Goal: Task Accomplishment & Management: Complete application form

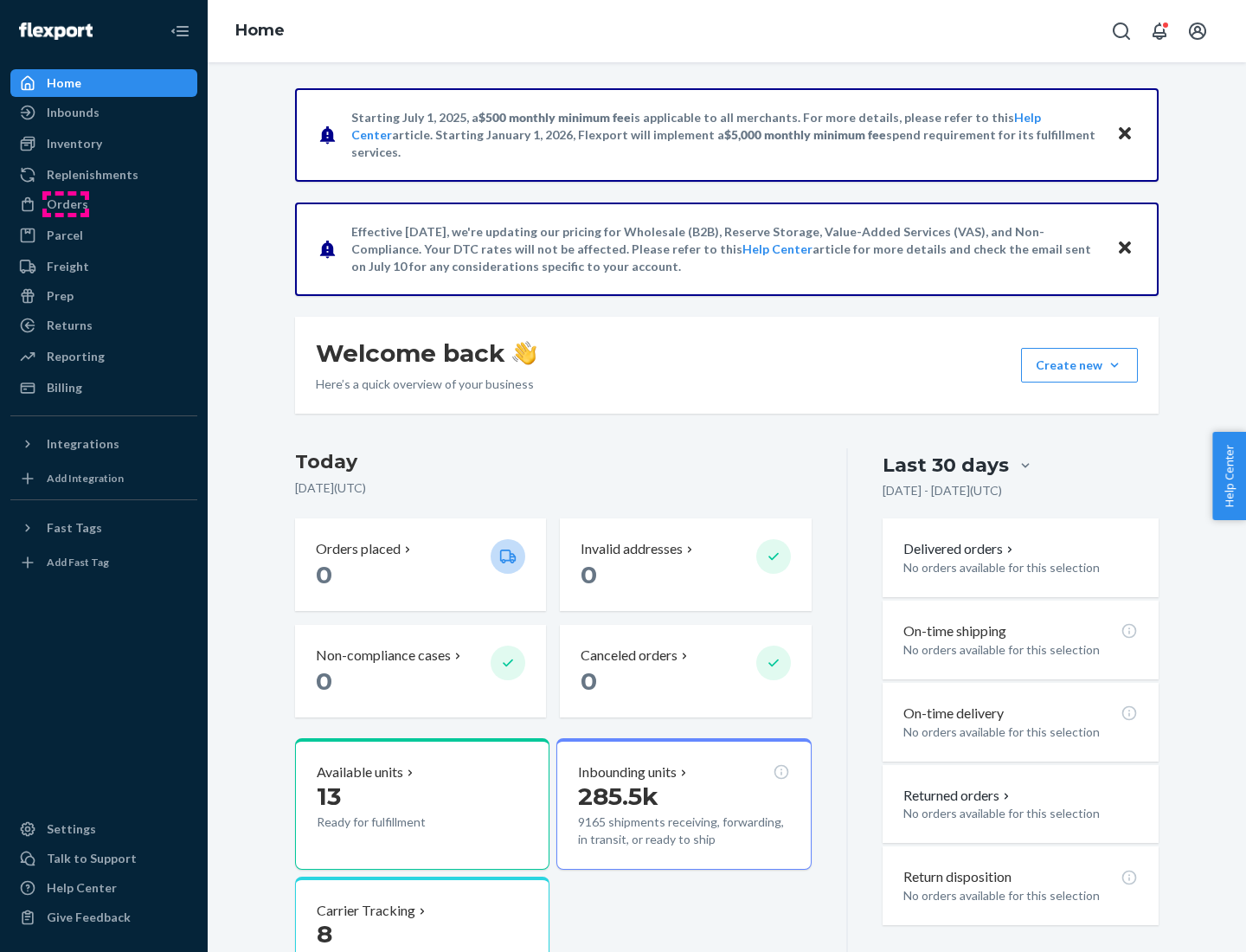
click at [66, 204] on div "Orders" at bounding box center [68, 204] width 42 height 17
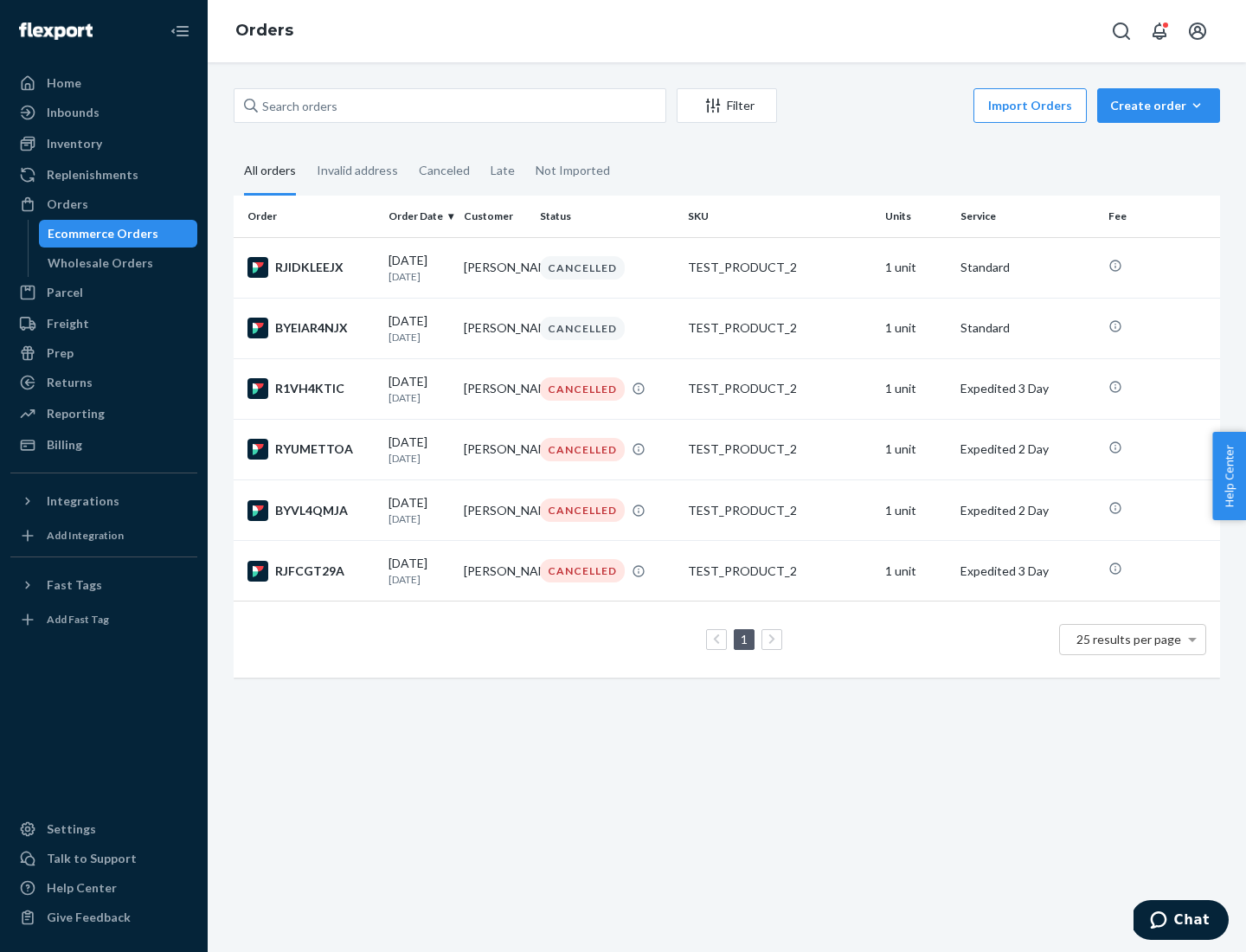
click at [96, 263] on div "Wholesale Orders" at bounding box center [100, 262] width 106 height 17
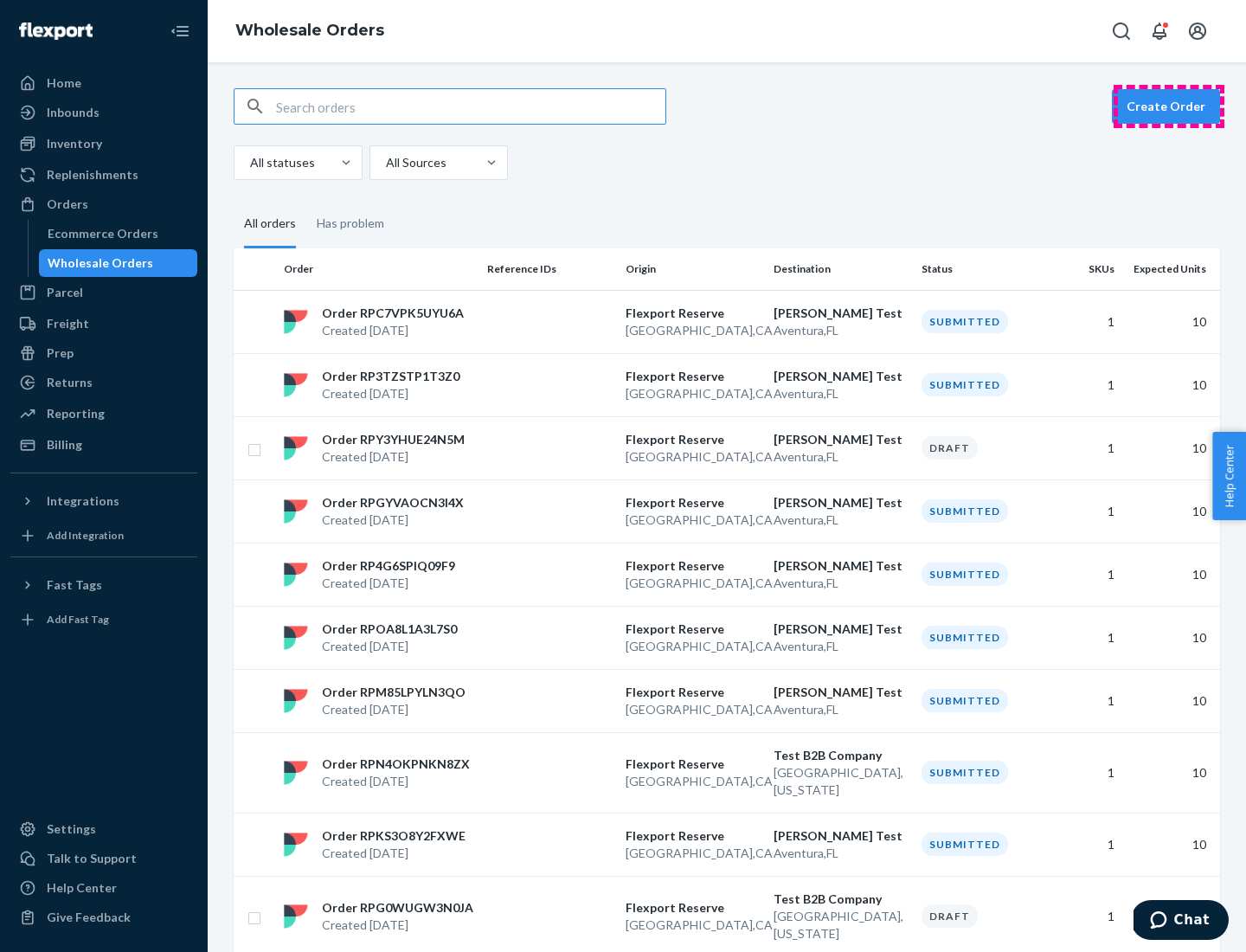
click at [1169, 107] on button "Create Order" at bounding box center [1167, 106] width 109 height 35
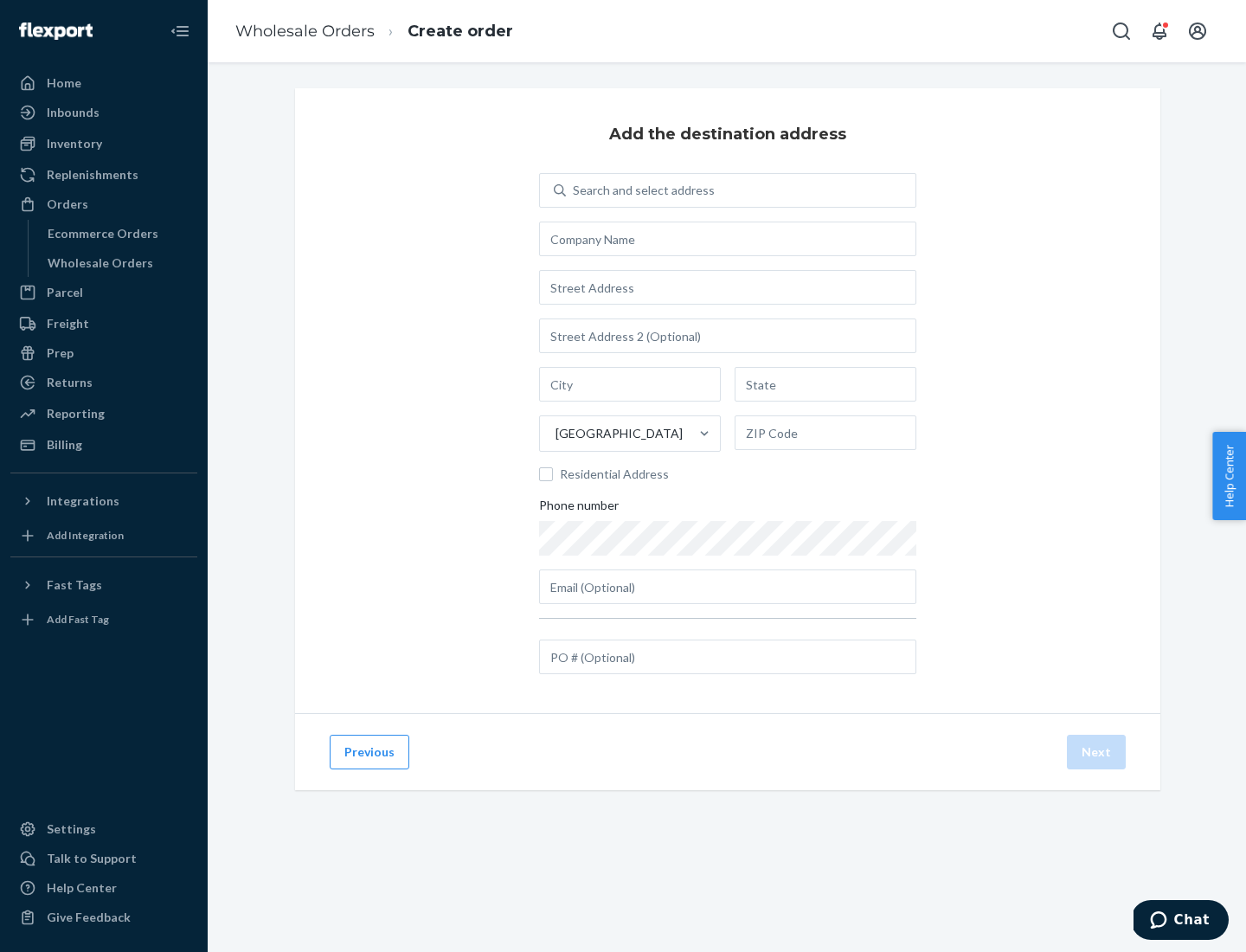
click at [641, 190] on div "Search and select address" at bounding box center [643, 190] width 142 height 17
click at [575, 190] on input "Search and select address" at bounding box center [574, 190] width 2 height 17
type input "[PERSON_NAME] Test"
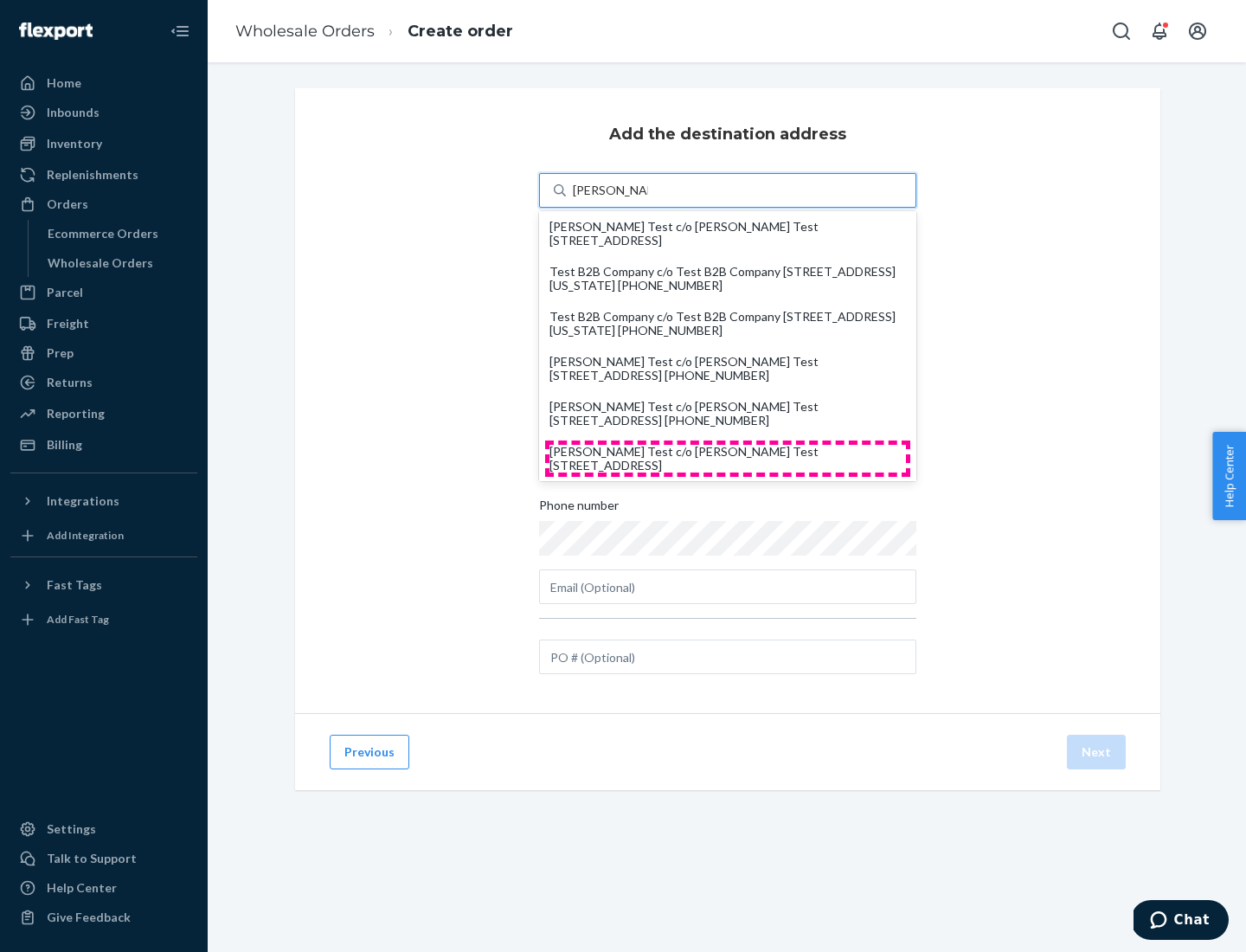
click at [728, 458] on div "[PERSON_NAME] Test c/o [PERSON_NAME] Test [STREET_ADDRESS]" at bounding box center [727, 458] width 357 height 28
click at [648, 199] on input "[PERSON_NAME] Test" at bounding box center [611, 190] width 76 height 17
type input "[PERSON_NAME] Test"
type input "Aventura"
type input "FL"
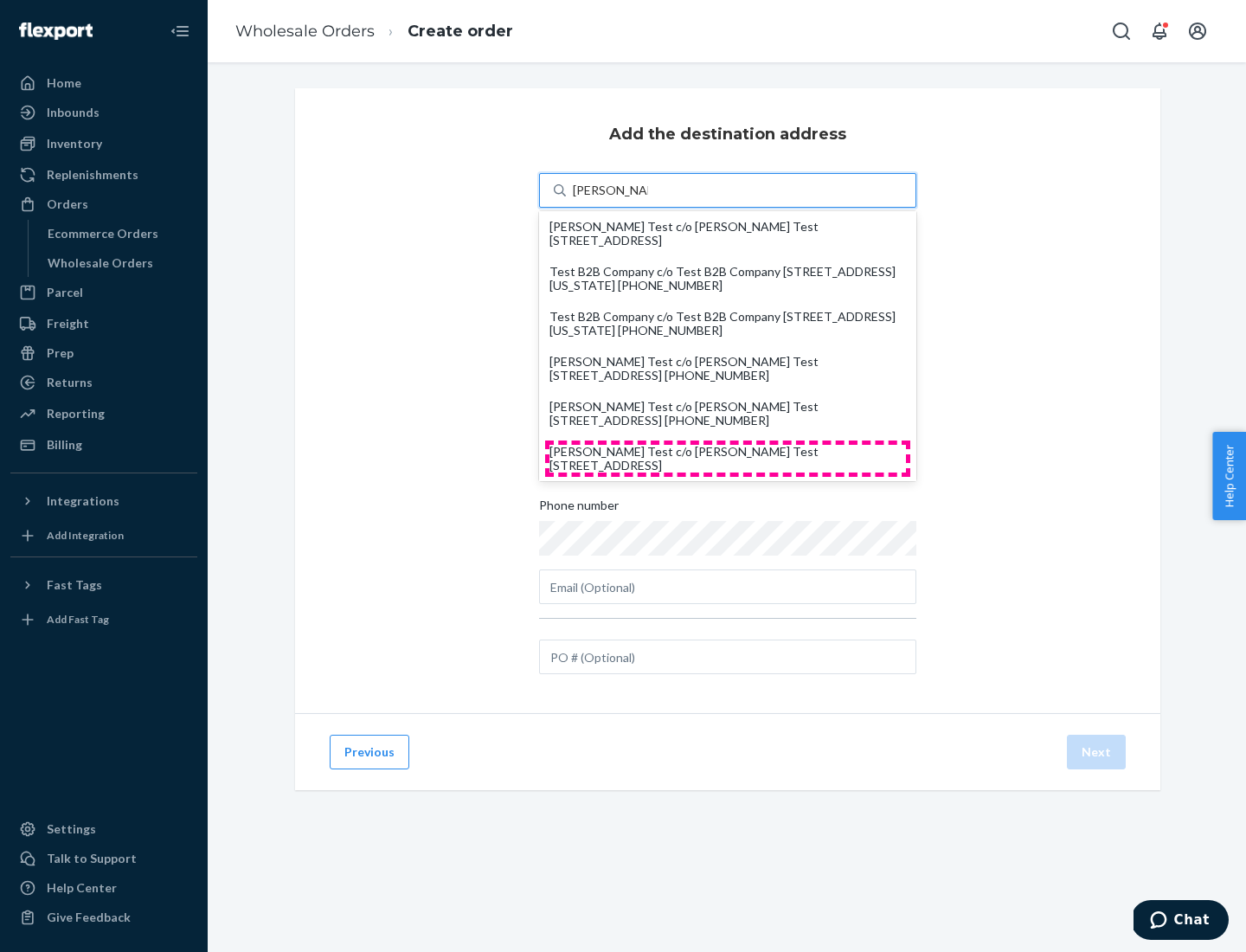
type input "33180"
type input "[STREET_ADDRESS]"
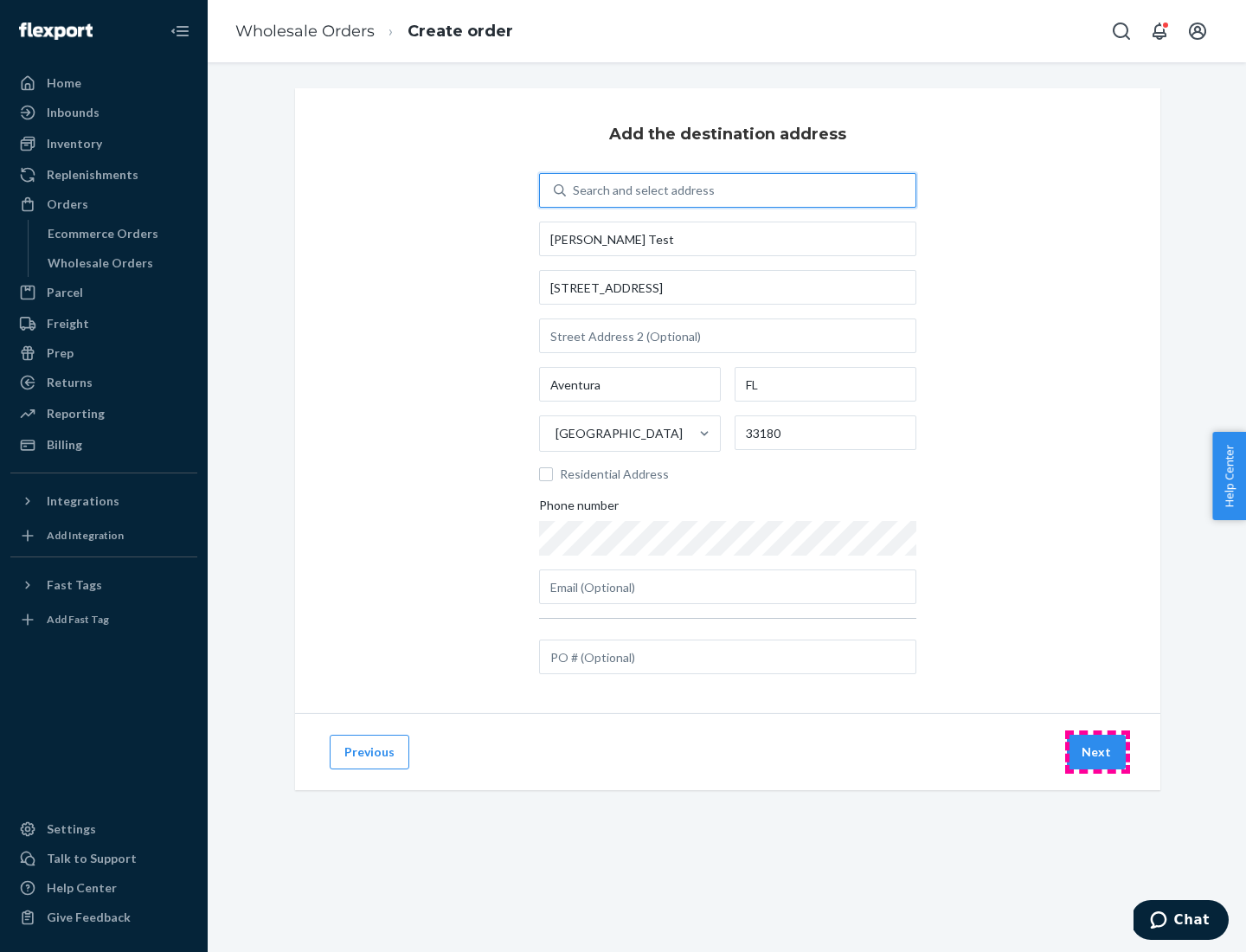
click at [1097, 752] on button "Next" at bounding box center [1096, 752] width 59 height 35
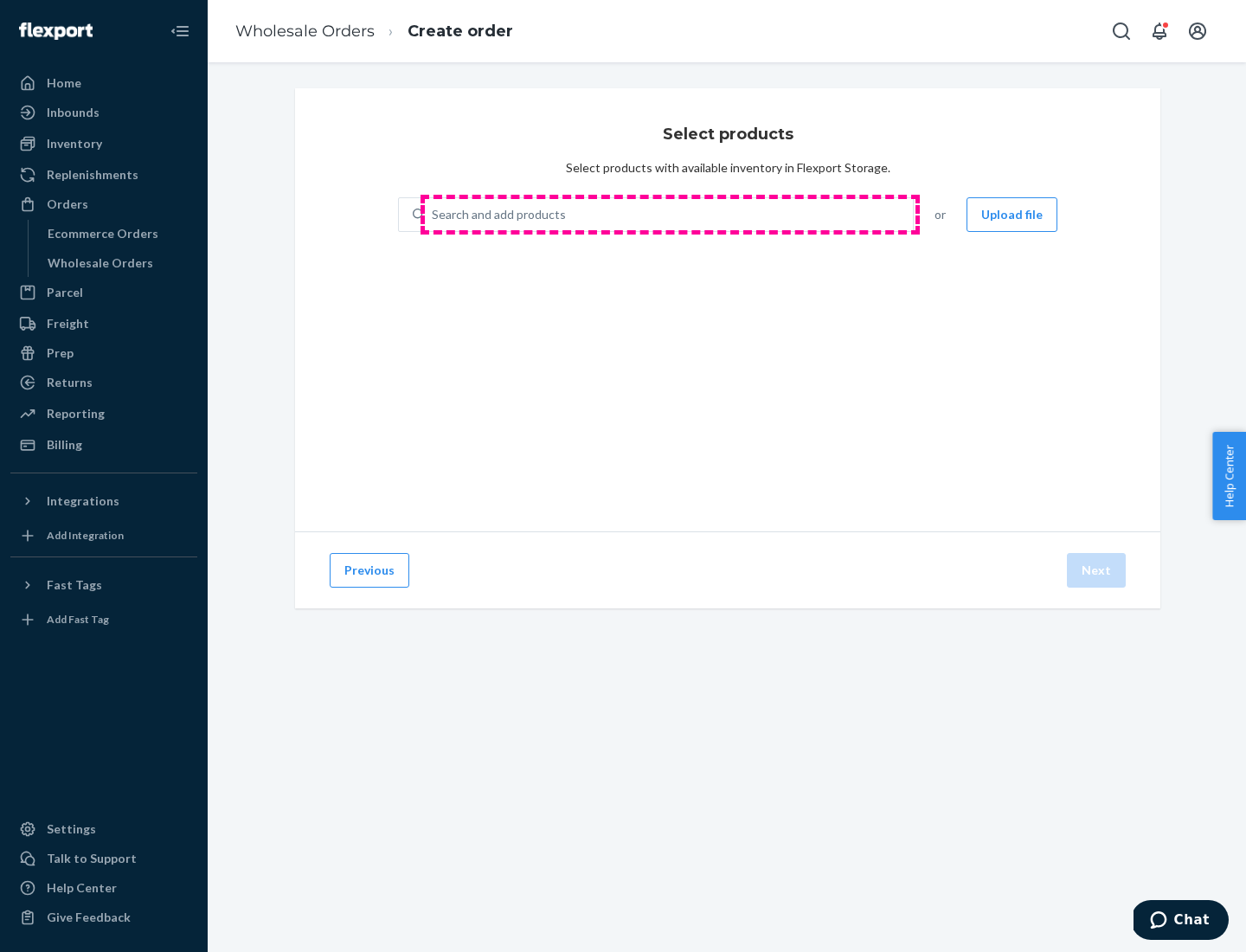
click at [670, 214] on div "Search and add products" at bounding box center [668, 214] width 488 height 31
click at [433, 214] on input "Search and add products" at bounding box center [433, 214] width 2 height 17
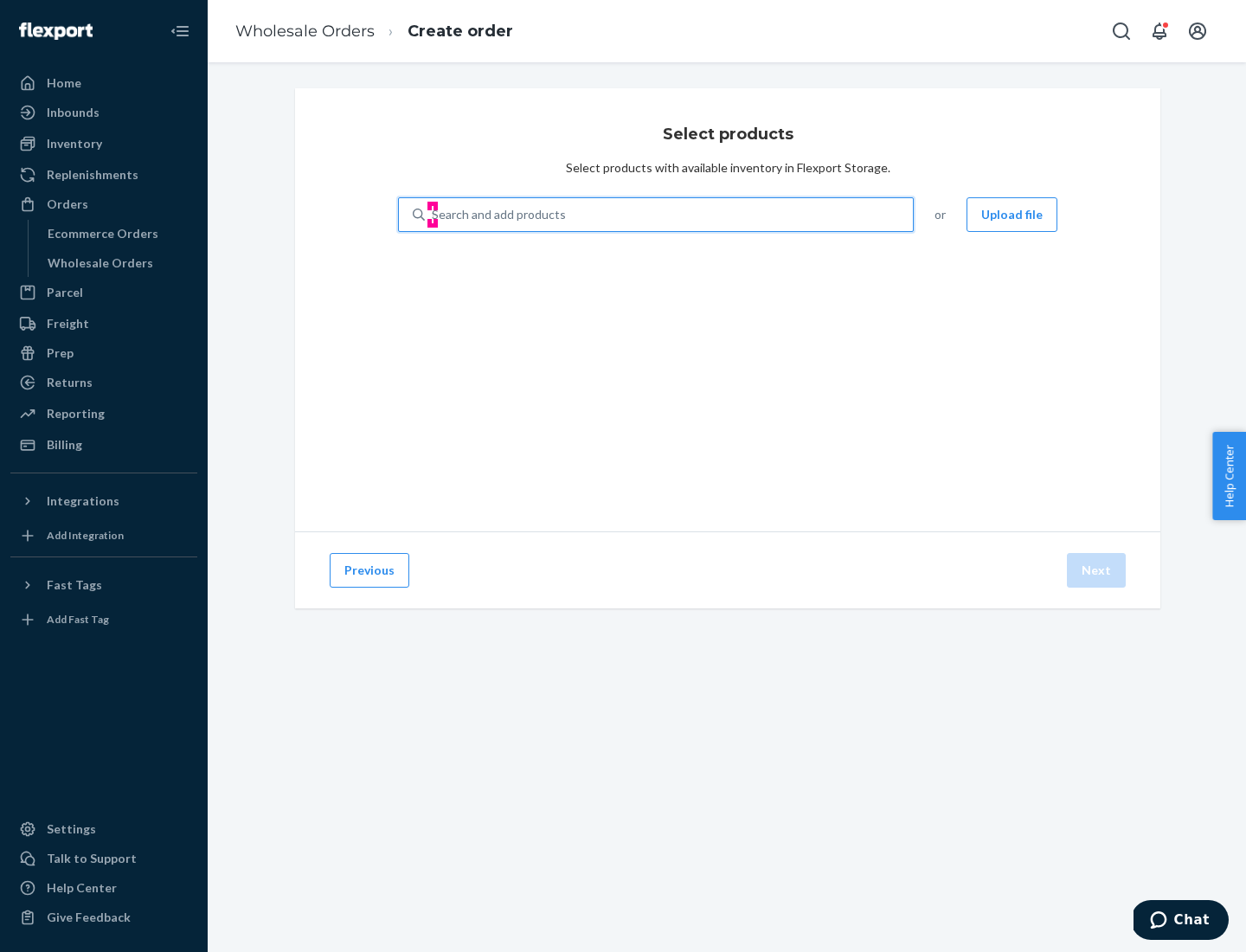
type input "test"
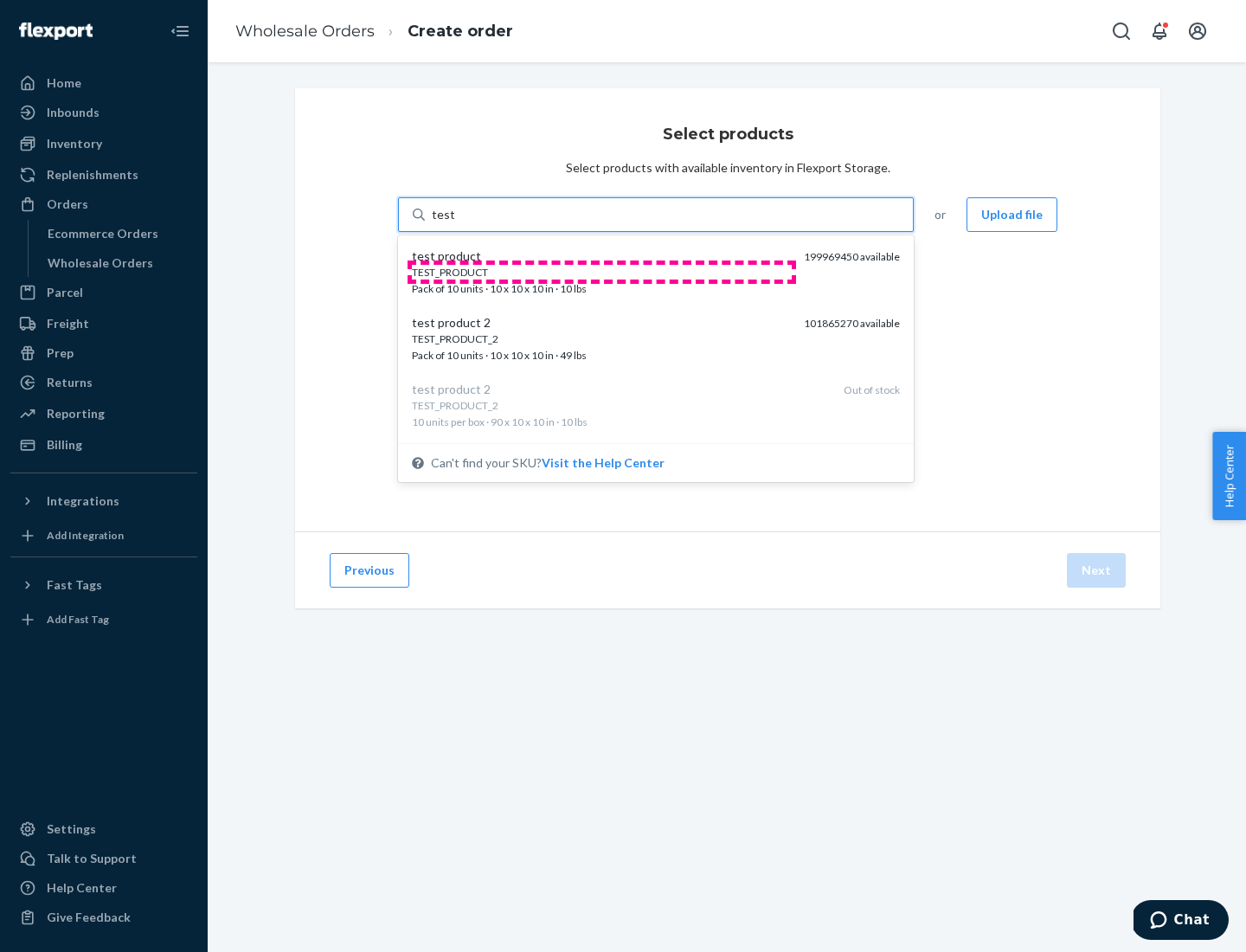
click at [602, 271] on div "TEST_PRODUCT" at bounding box center [601, 272] width 378 height 15
click at [455, 223] on input "test" at bounding box center [442, 214] width 22 height 17
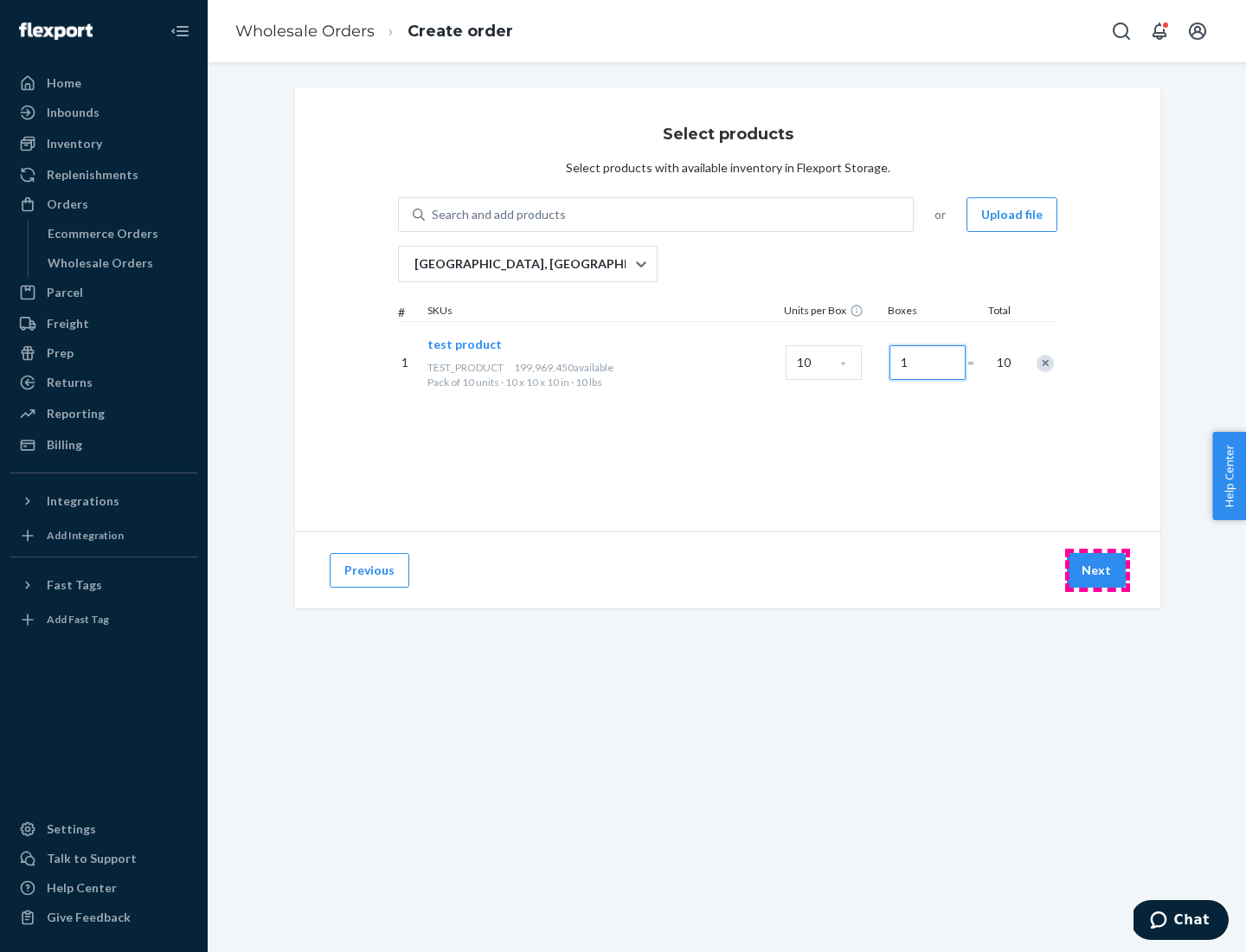
type input "1"
click at [1097, 570] on button "Next" at bounding box center [1096, 569] width 59 height 35
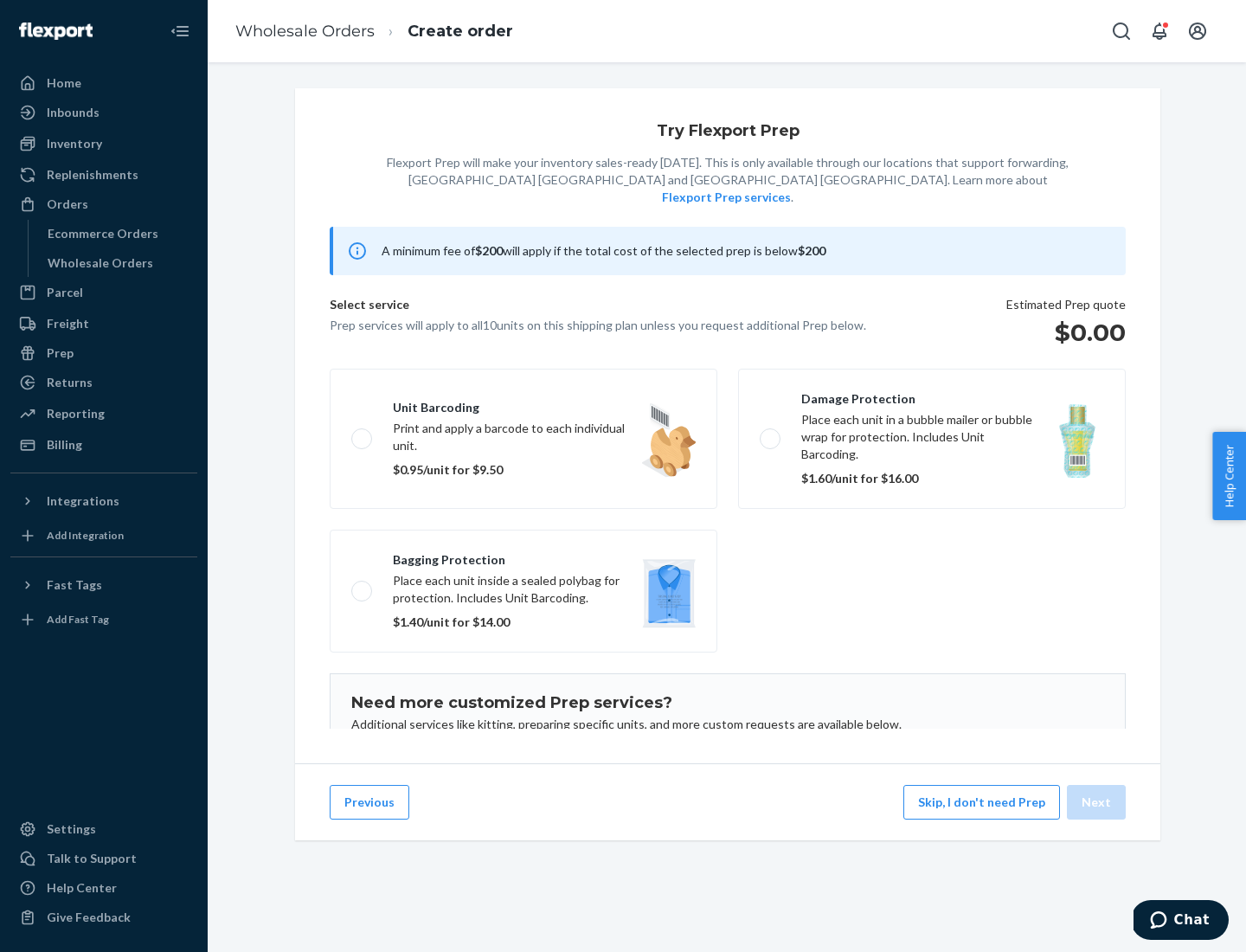
click at [523, 412] on label "Unit barcoding Print and apply a barcode to each individual unit. $0.95/unit fo…" at bounding box center [523, 439] width 388 height 141
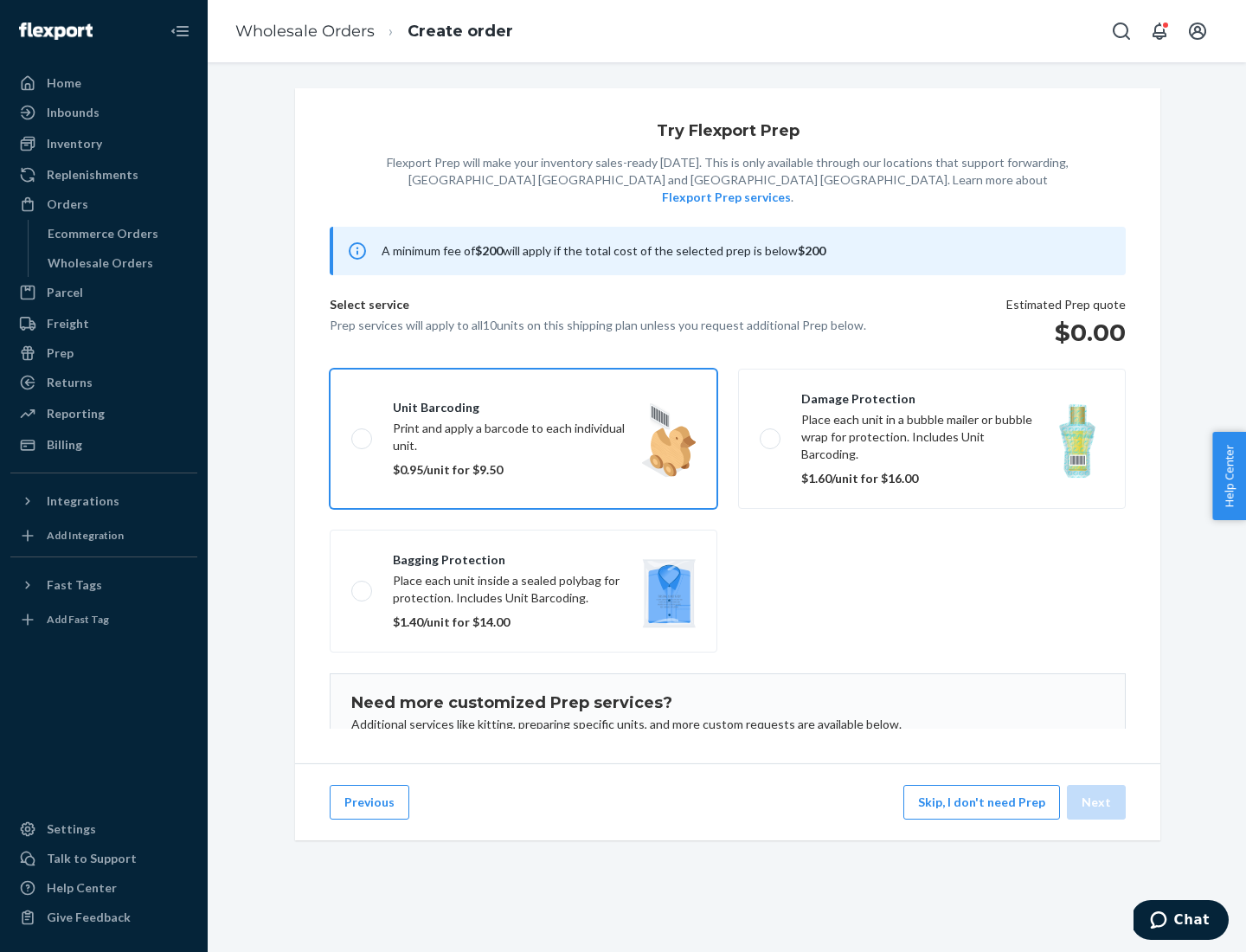
click at [362, 432] on input "Unit barcoding Print and apply a barcode to each individual unit. $0.95/unit fo…" at bounding box center [357, 438] width 12 height 12
checkbox input "true"
click at [1097, 802] on button "Next" at bounding box center [1096, 802] width 59 height 35
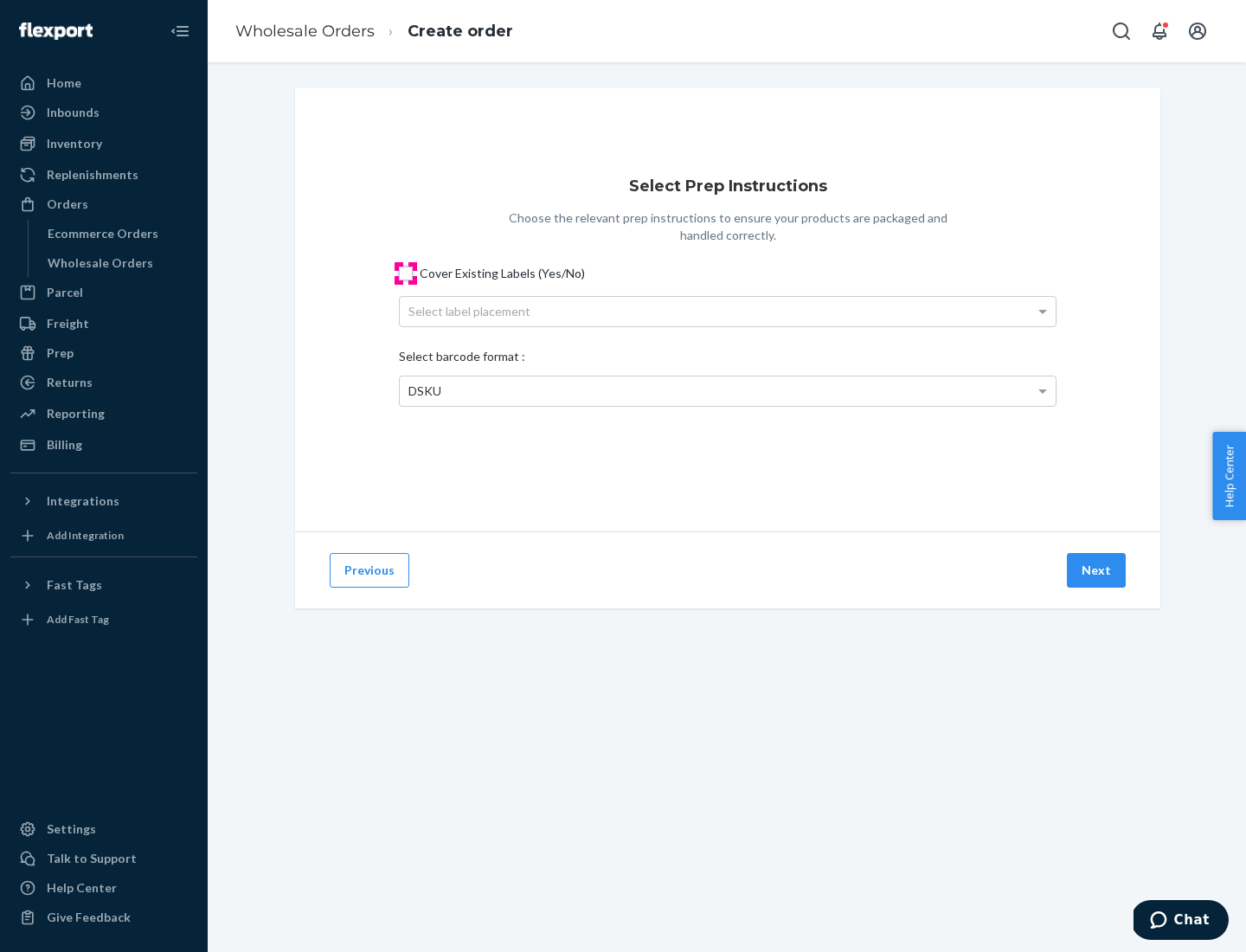
click at [406, 272] on input "Cover Existing Labels (Yes/No)" at bounding box center [406, 274] width 14 height 14
checkbox input "true"
click at [728, 311] on div "Select label placement" at bounding box center [727, 311] width 656 height 29
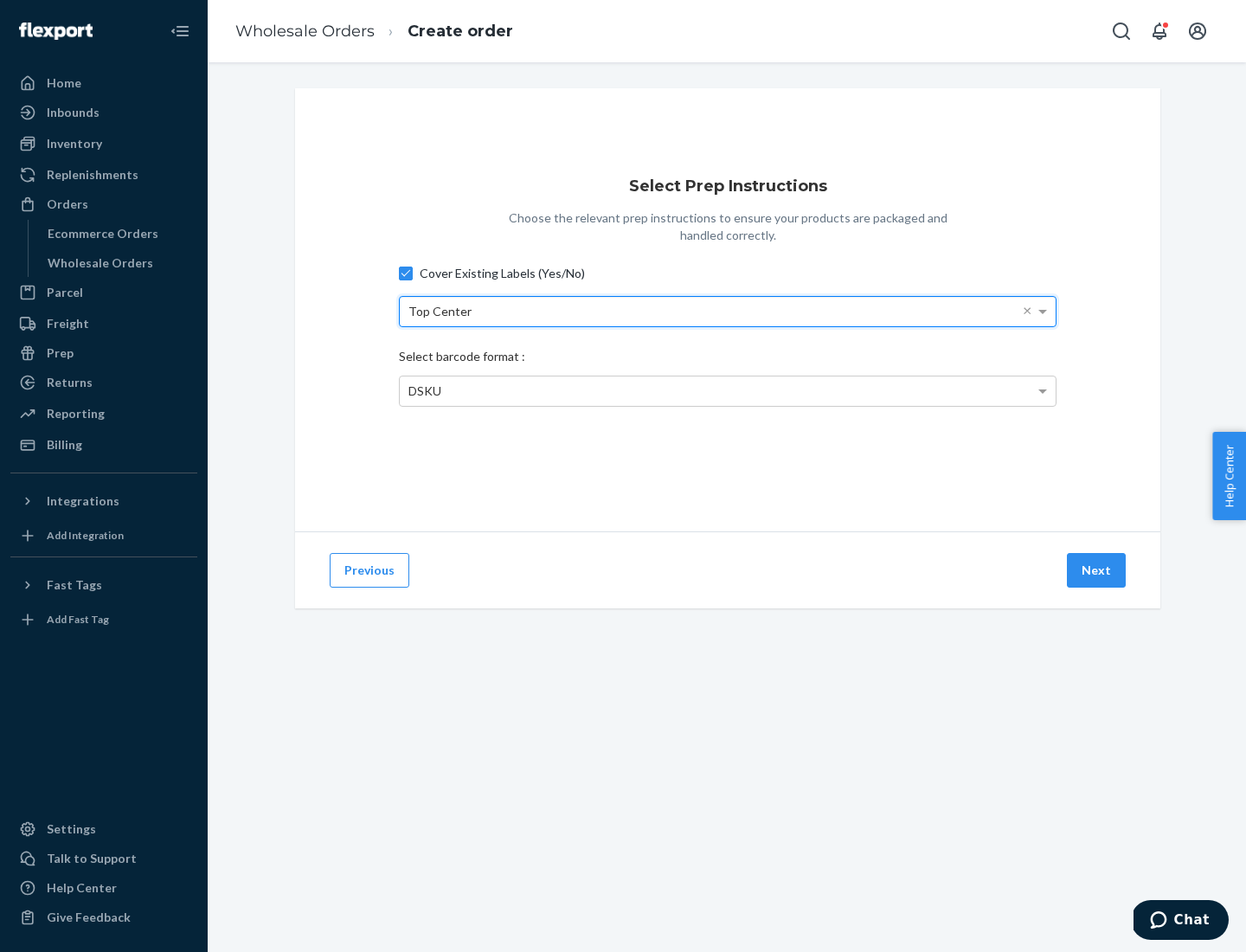
click at [424, 391] on span "DSKU" at bounding box center [425, 391] width 33 height 15
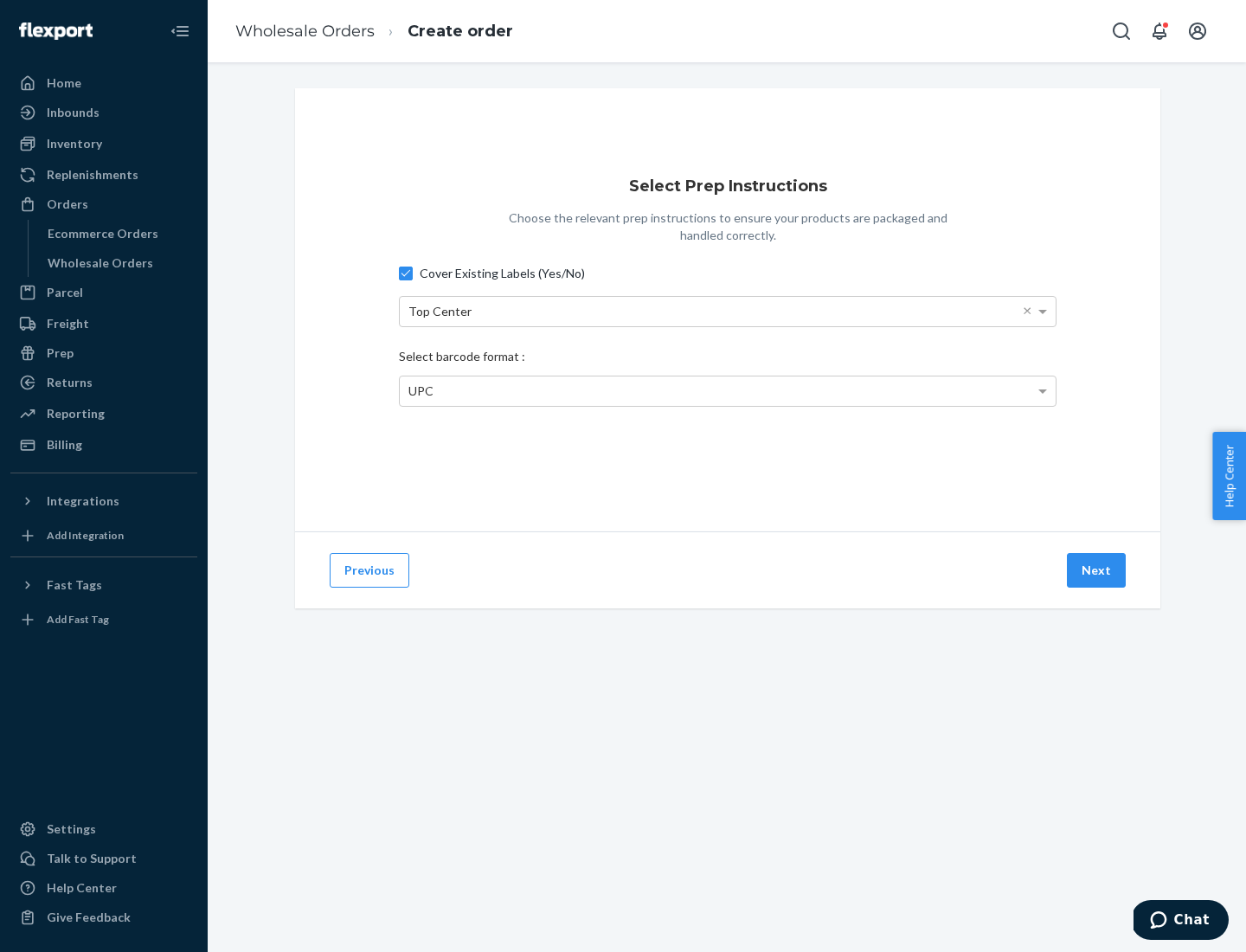
click at [1097, 570] on button "Next" at bounding box center [1096, 569] width 59 height 35
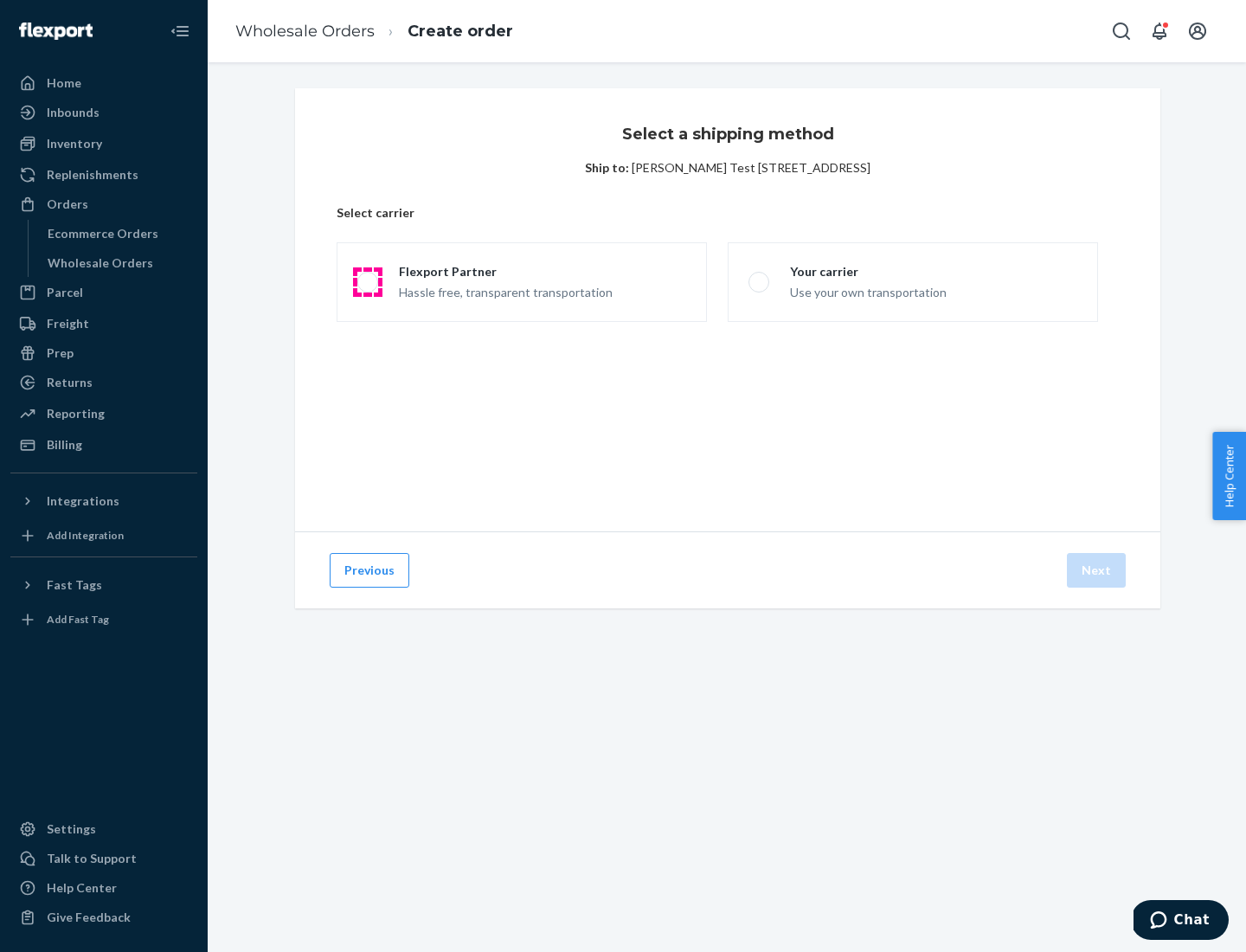
click at [367, 282] on span at bounding box center [368, 281] width 20 height 20
click at [367, 282] on input "Flexport Partner Hassle free, transparent transportation" at bounding box center [363, 282] width 12 height 12
radio input "true"
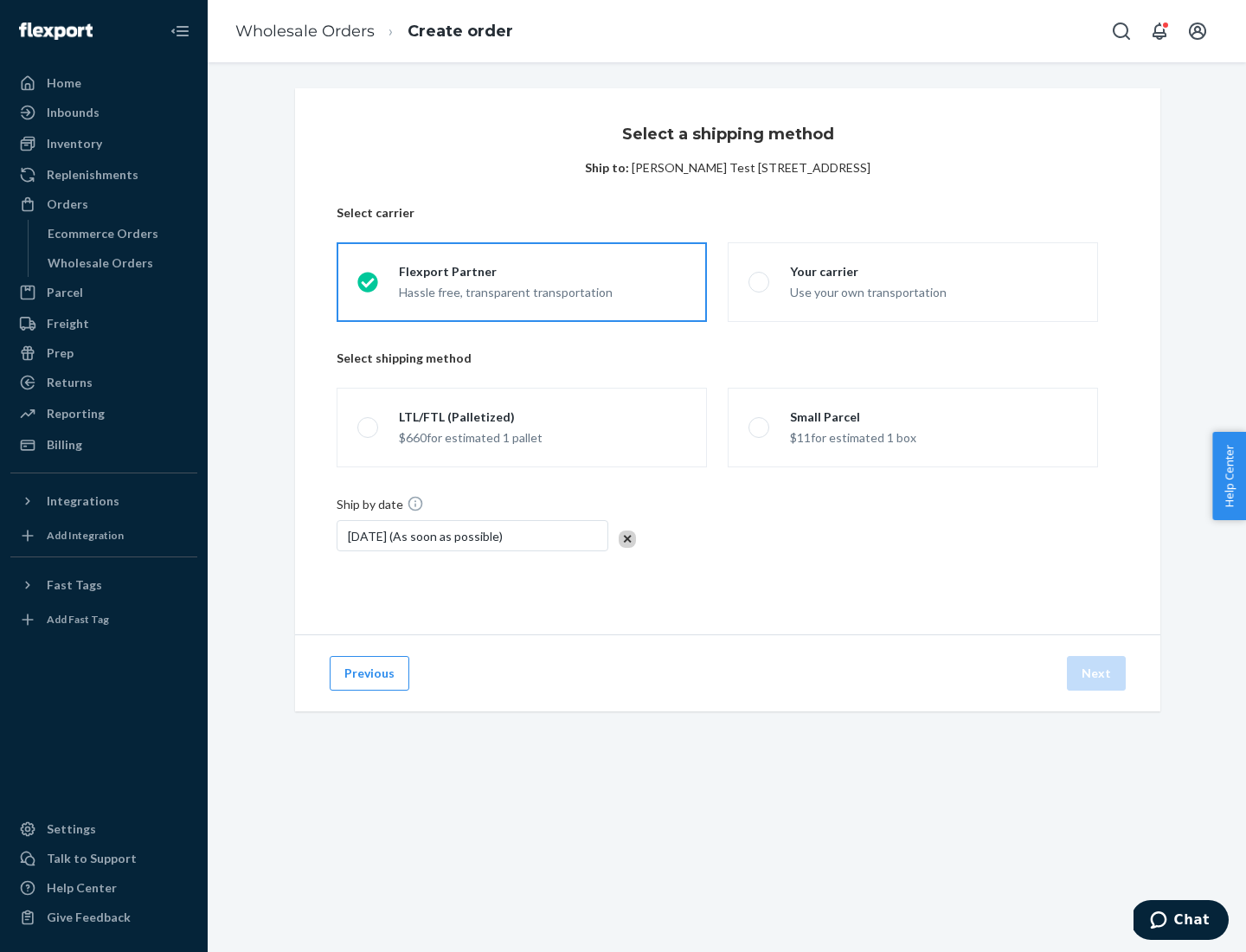
click at [367, 427] on span at bounding box center [368, 427] width 20 height 20
click at [367, 427] on input "LTL/FTL (Palletized) $660 for estimated 1 pallet" at bounding box center [363, 428] width 12 height 12
radio input "true"
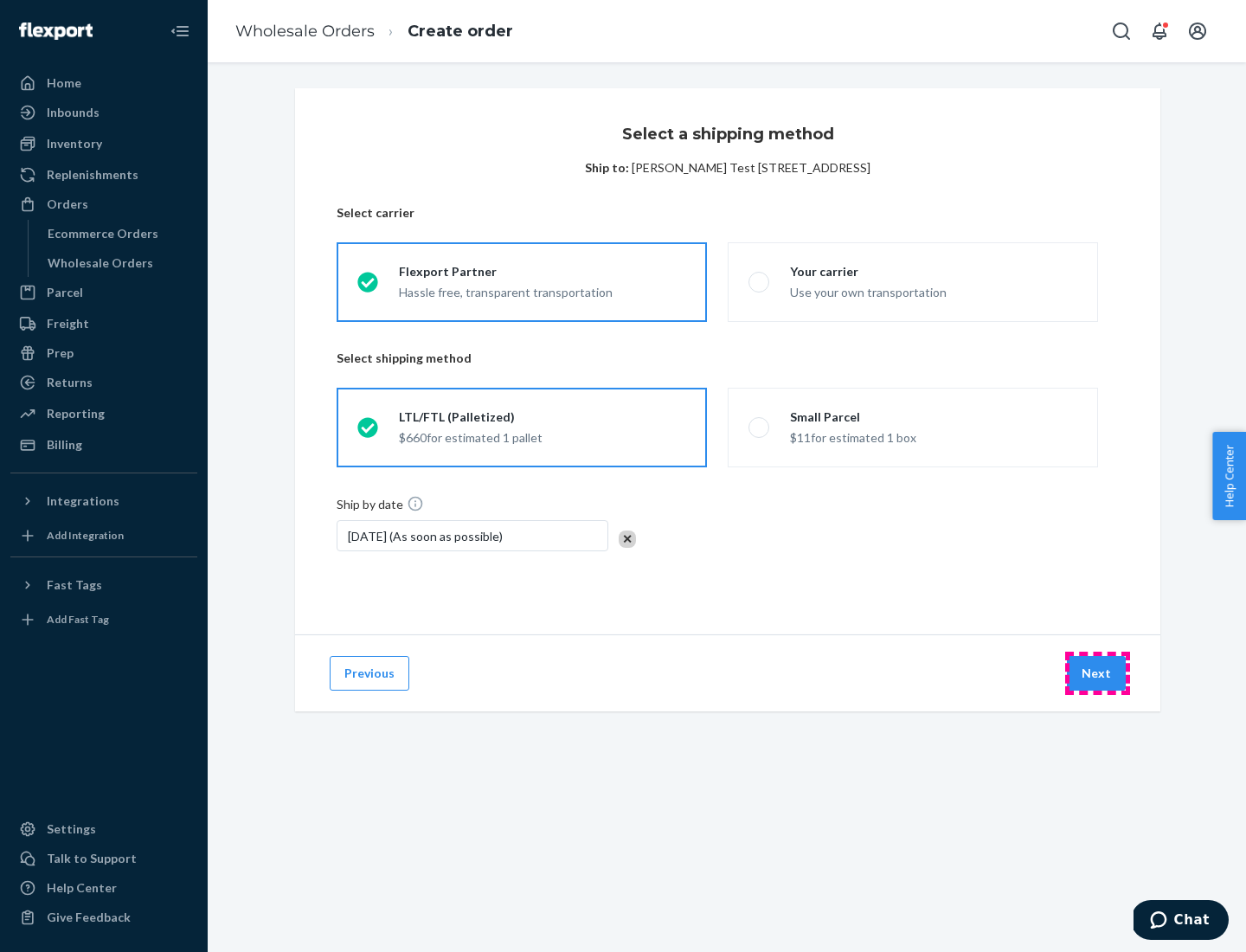
click at [1097, 674] on button "Next" at bounding box center [1096, 673] width 59 height 35
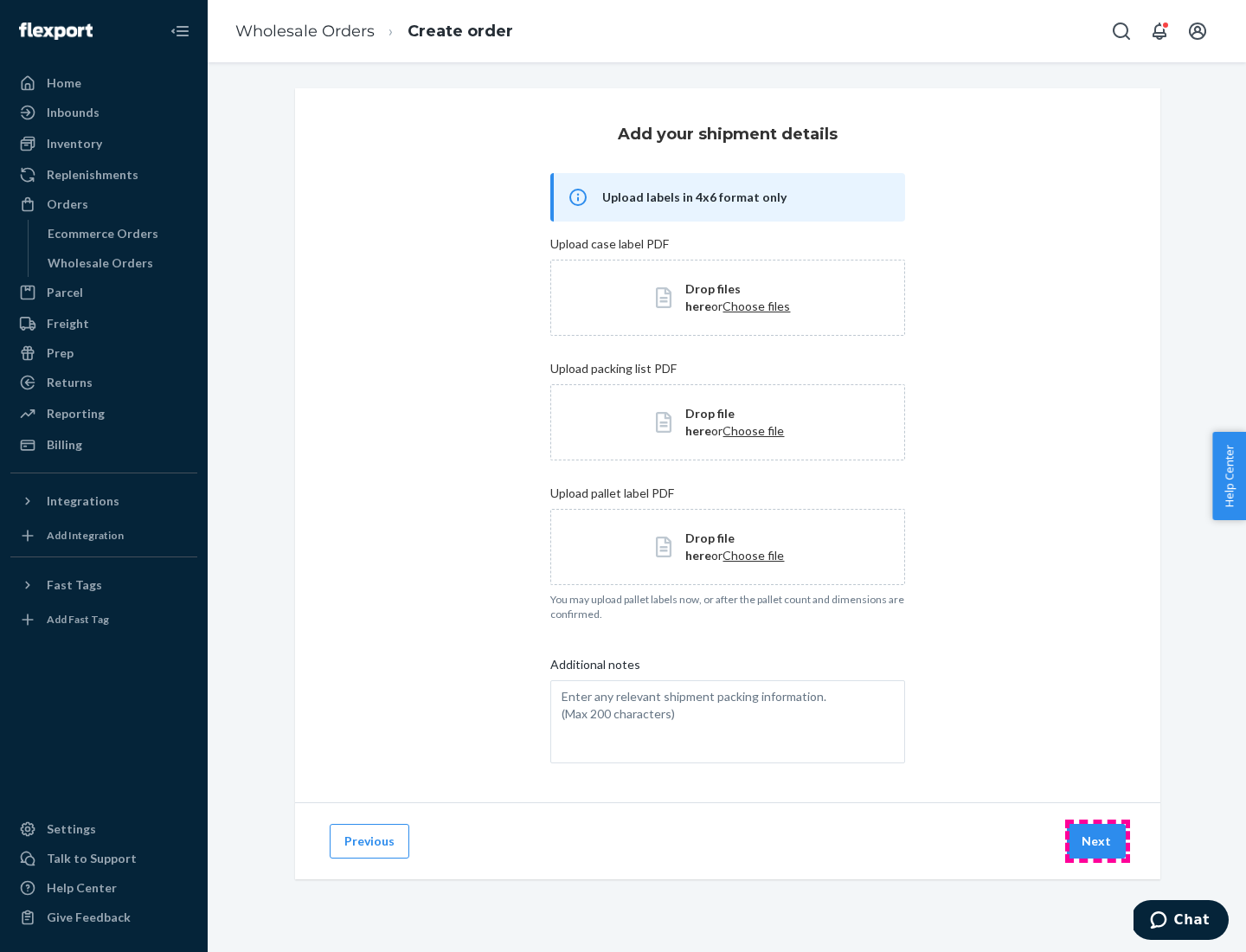
click at [1097, 841] on button "Next" at bounding box center [1096, 841] width 59 height 35
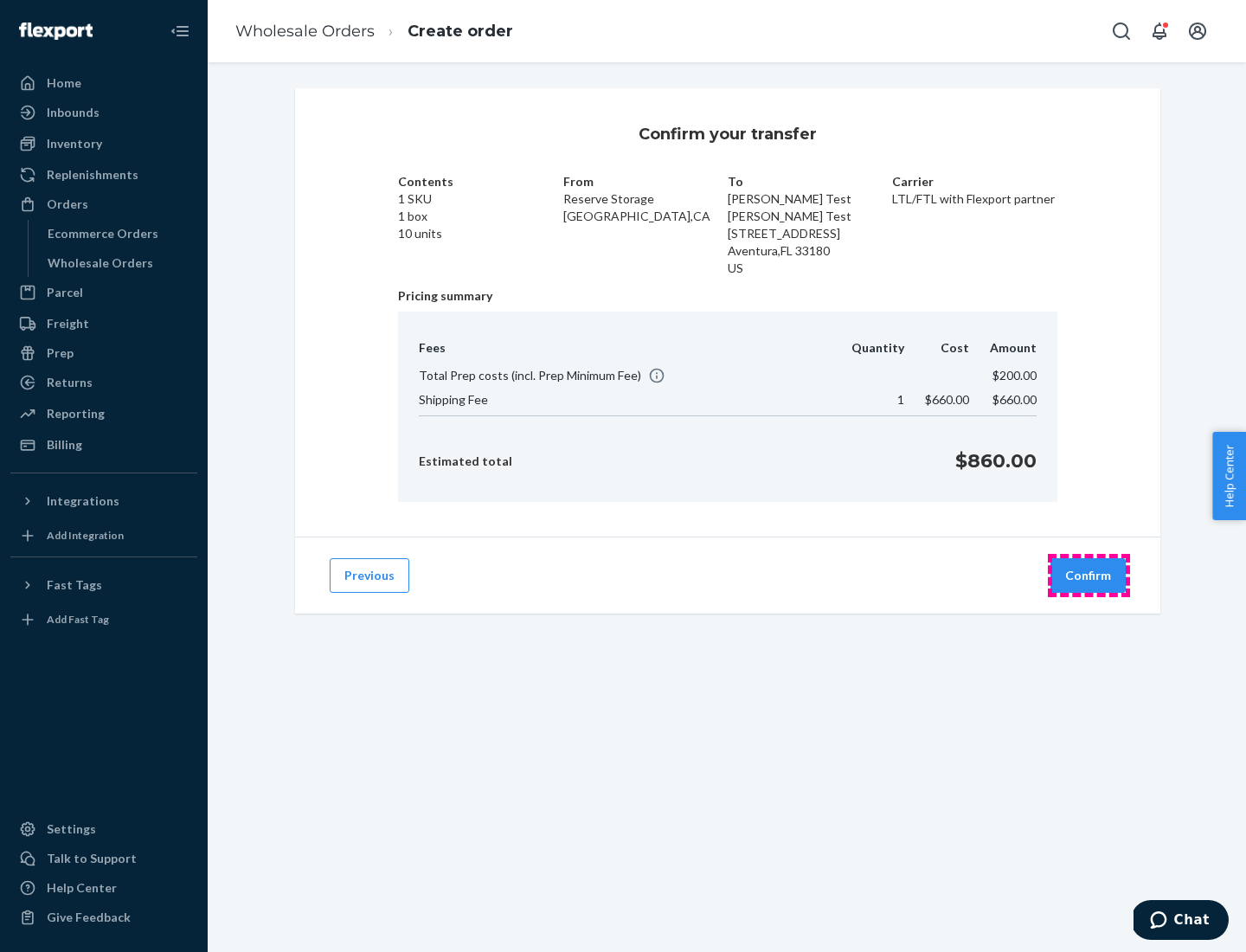
click at [1088, 576] on button "Confirm" at bounding box center [1088, 575] width 76 height 35
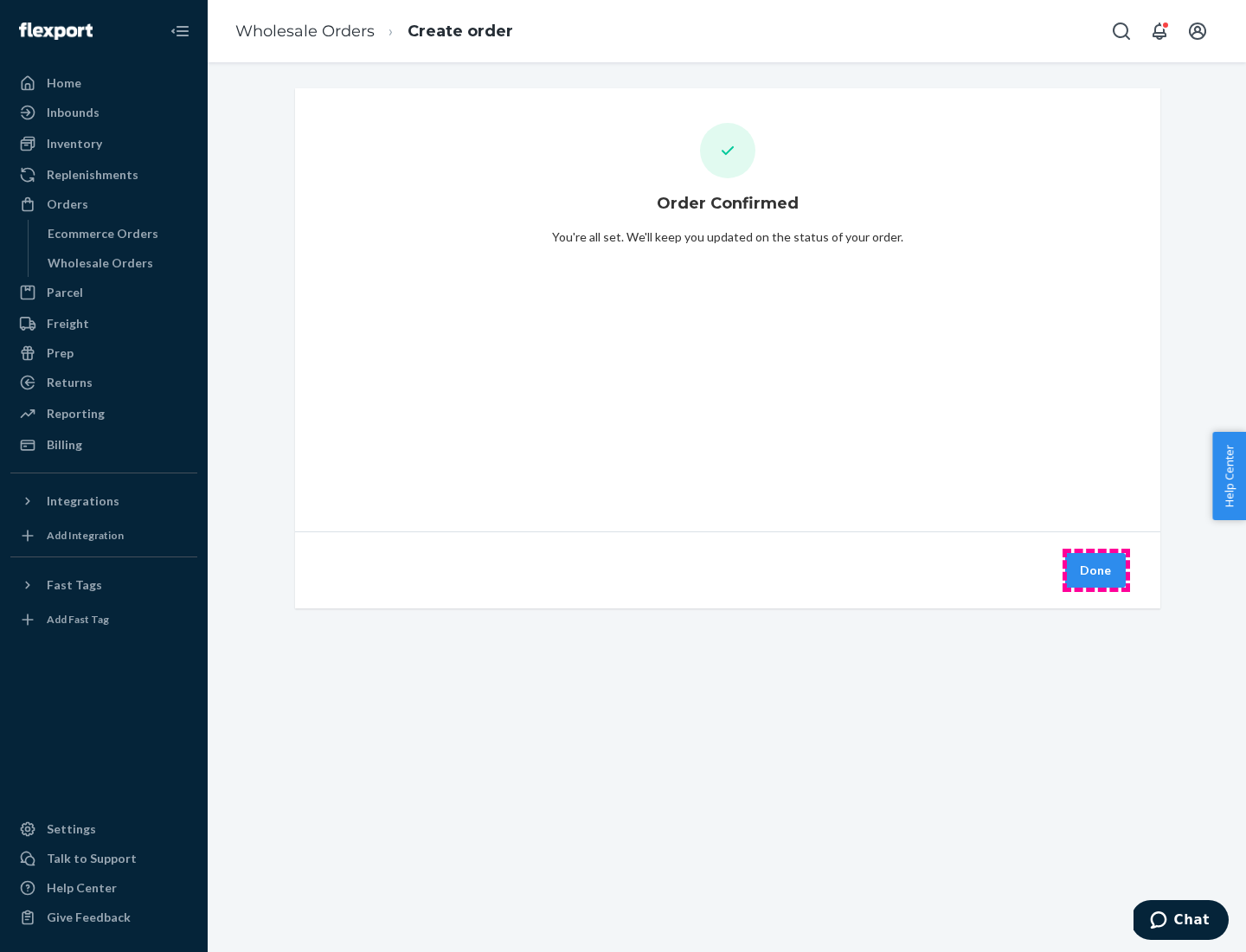
click at [1096, 570] on button "Done" at bounding box center [1096, 569] width 61 height 35
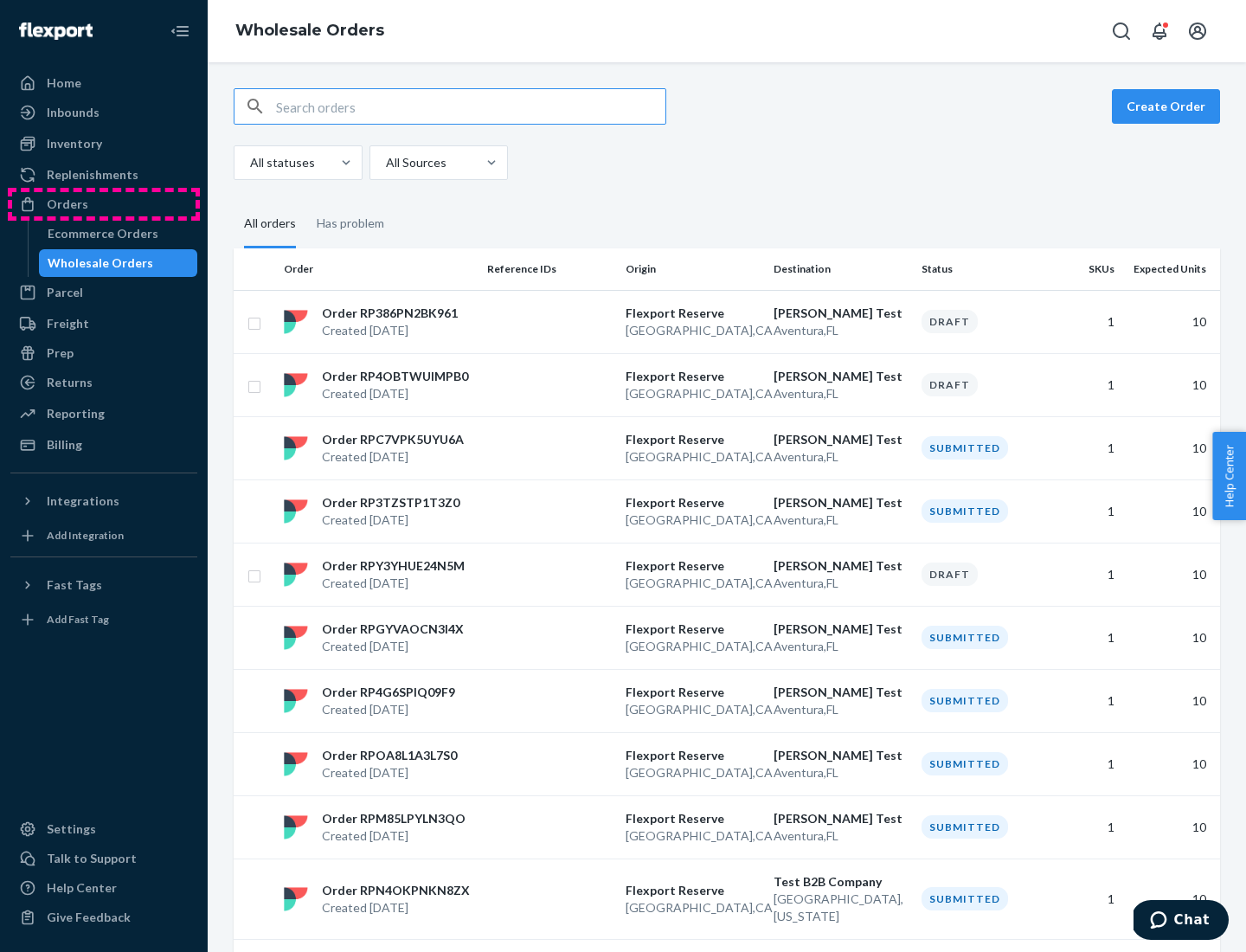
click at [104, 204] on div "Orders" at bounding box center [104, 204] width 183 height 24
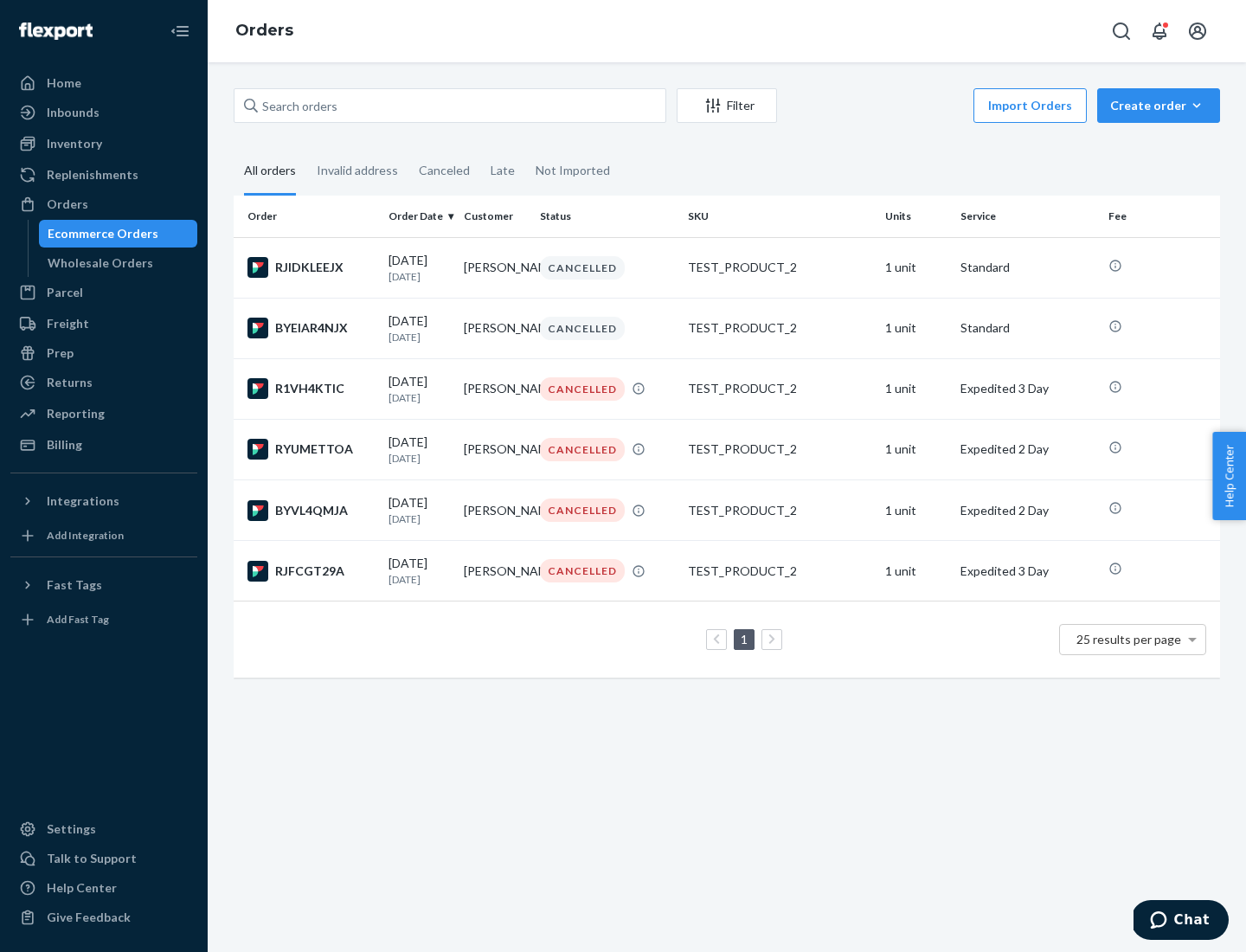
click at [96, 263] on div "Wholesale Orders" at bounding box center [100, 262] width 106 height 17
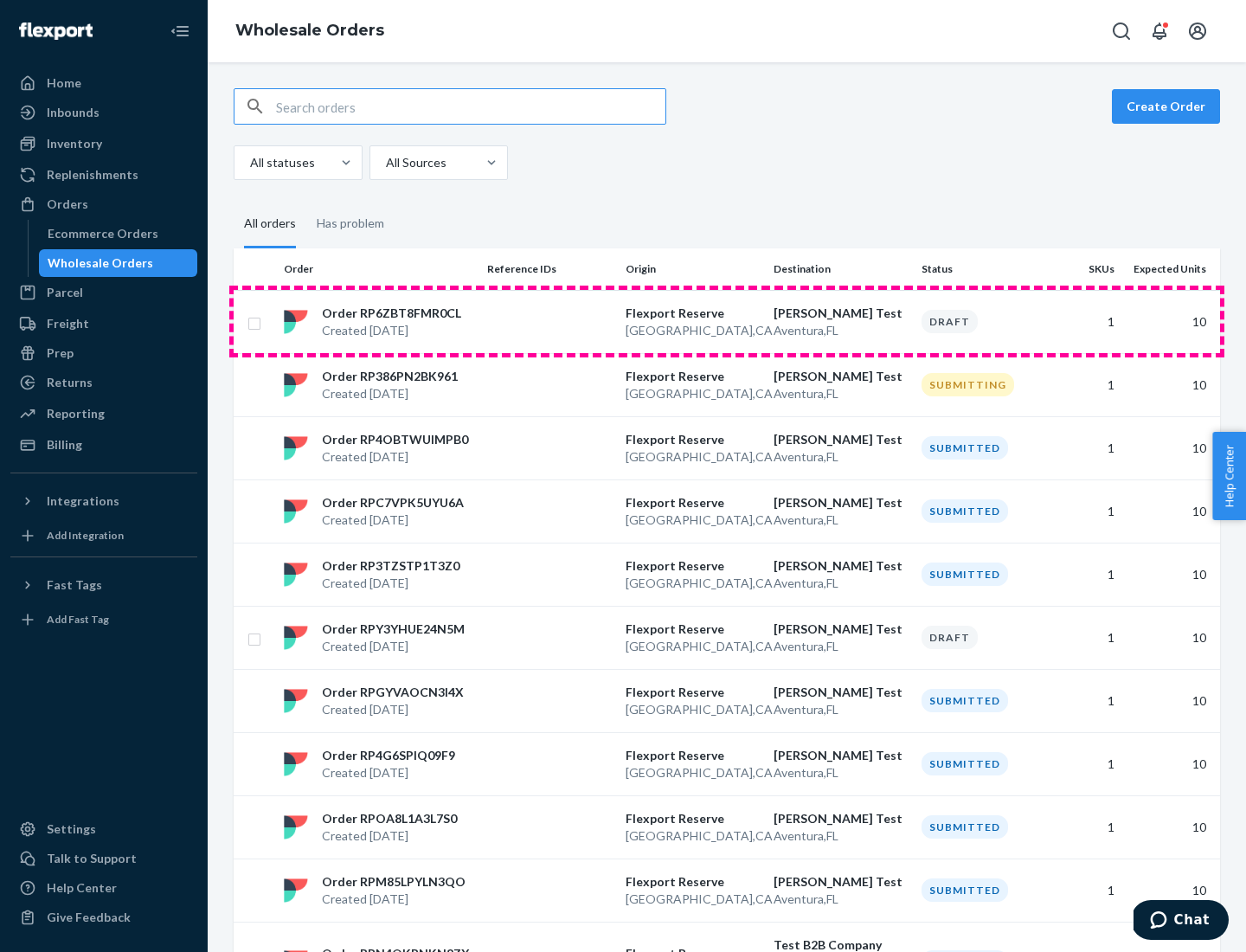
click at [727, 322] on p "[GEOGRAPHIC_DATA] , [GEOGRAPHIC_DATA]" at bounding box center [692, 330] width 134 height 17
